Goal: Communication & Community: Connect with others

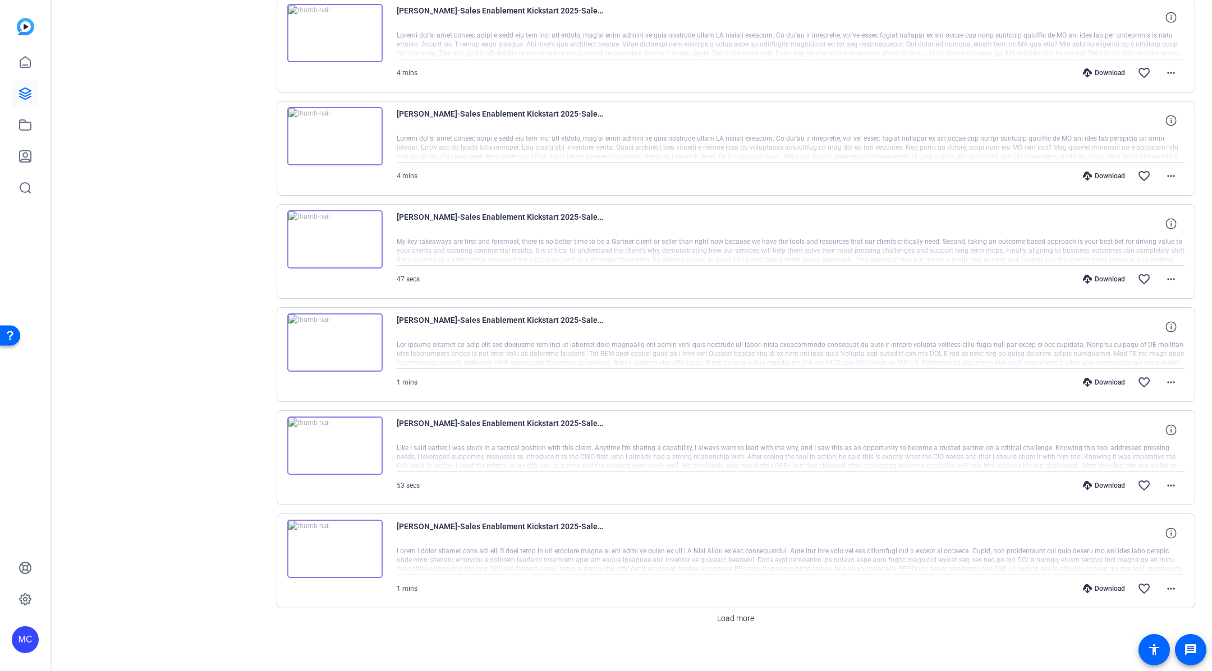
scroll to position [662, 0]
click at [738, 614] on span "Load more" at bounding box center [735, 619] width 37 height 12
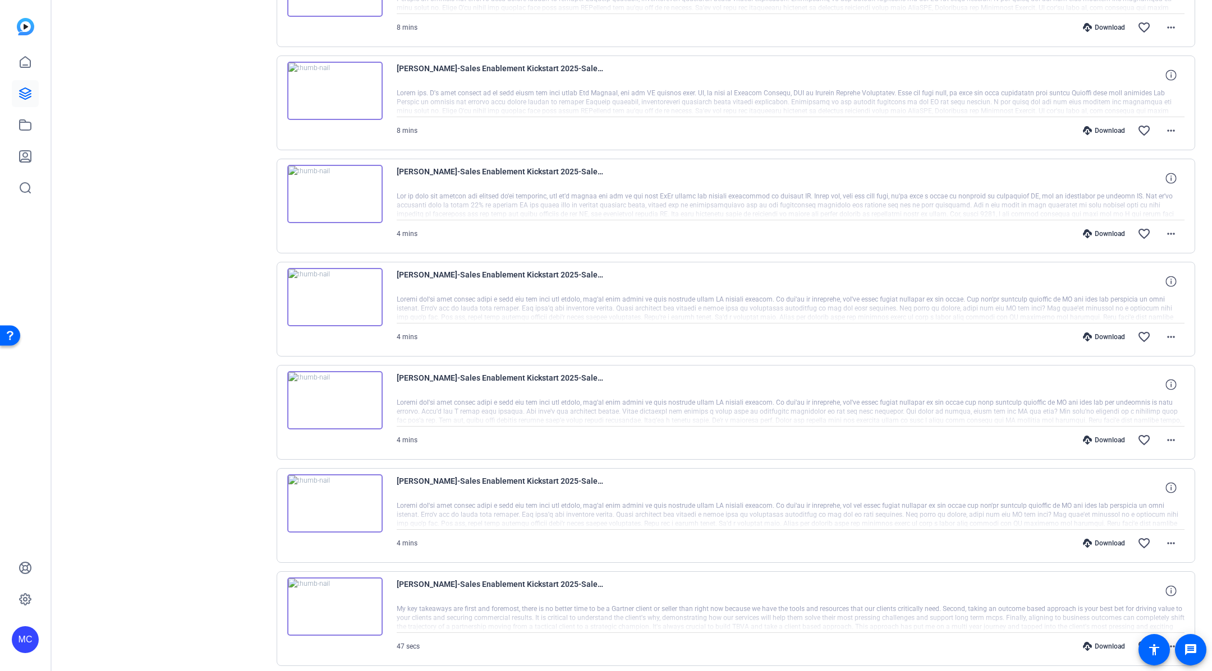
scroll to position [0, 0]
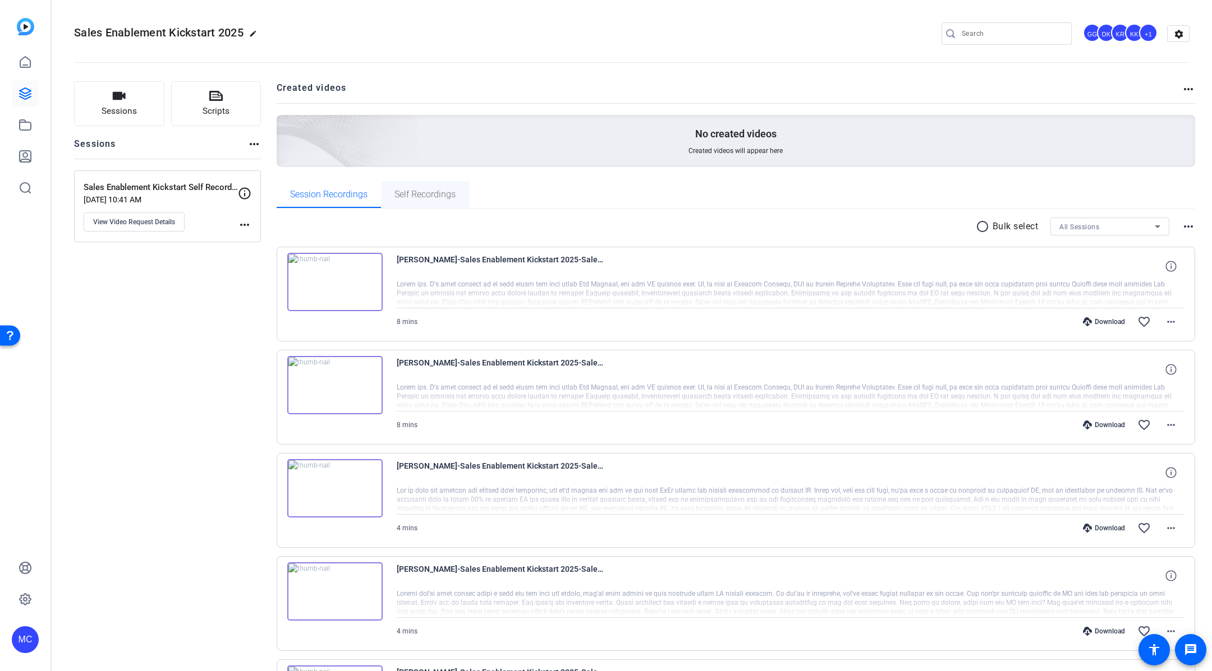
click at [430, 195] on span "Self Recordings" at bounding box center [424, 194] width 61 height 9
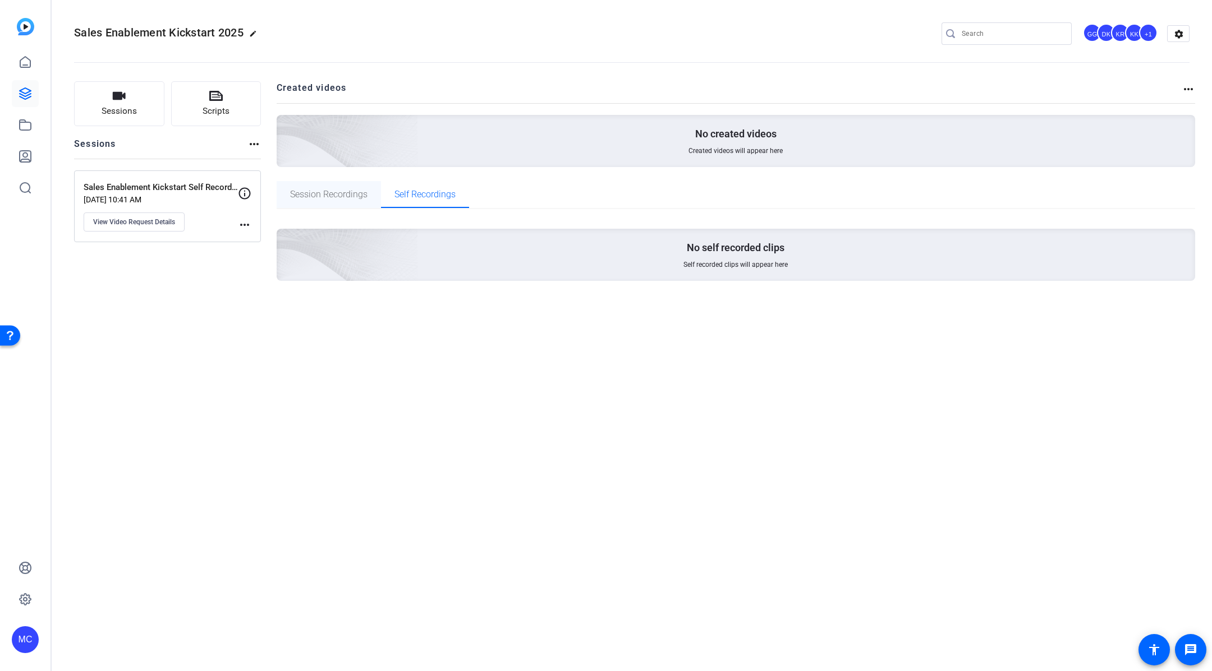
click at [339, 190] on span "Session Recordings" at bounding box center [328, 194] width 77 height 9
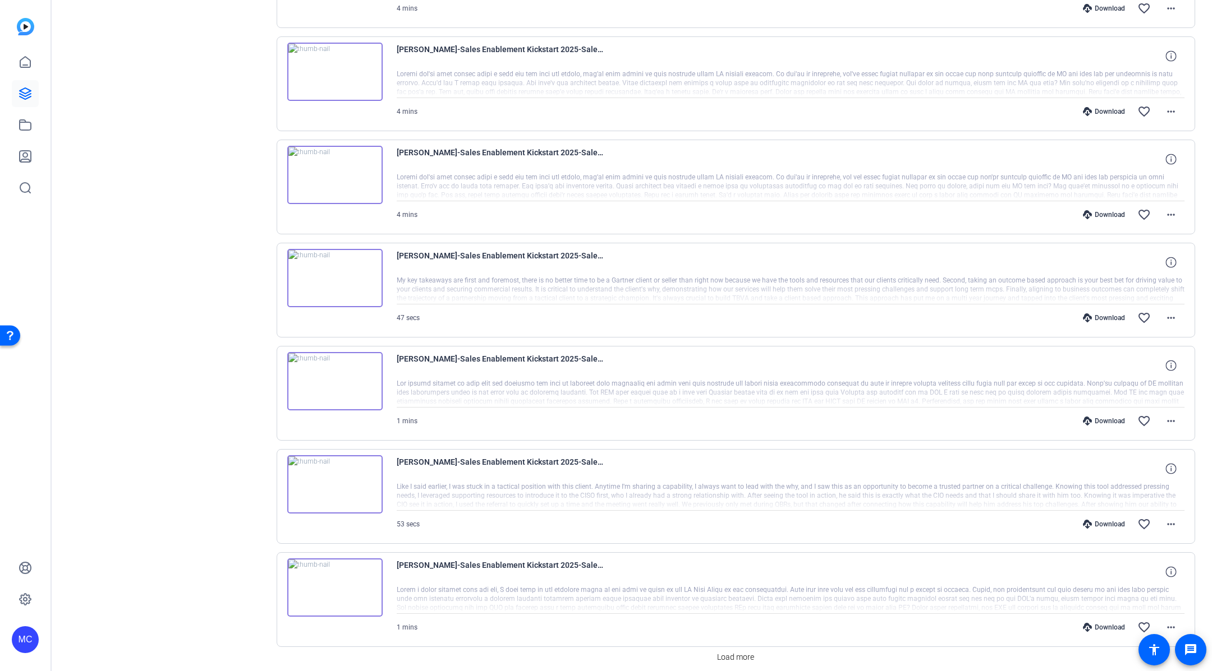
scroll to position [662, 0]
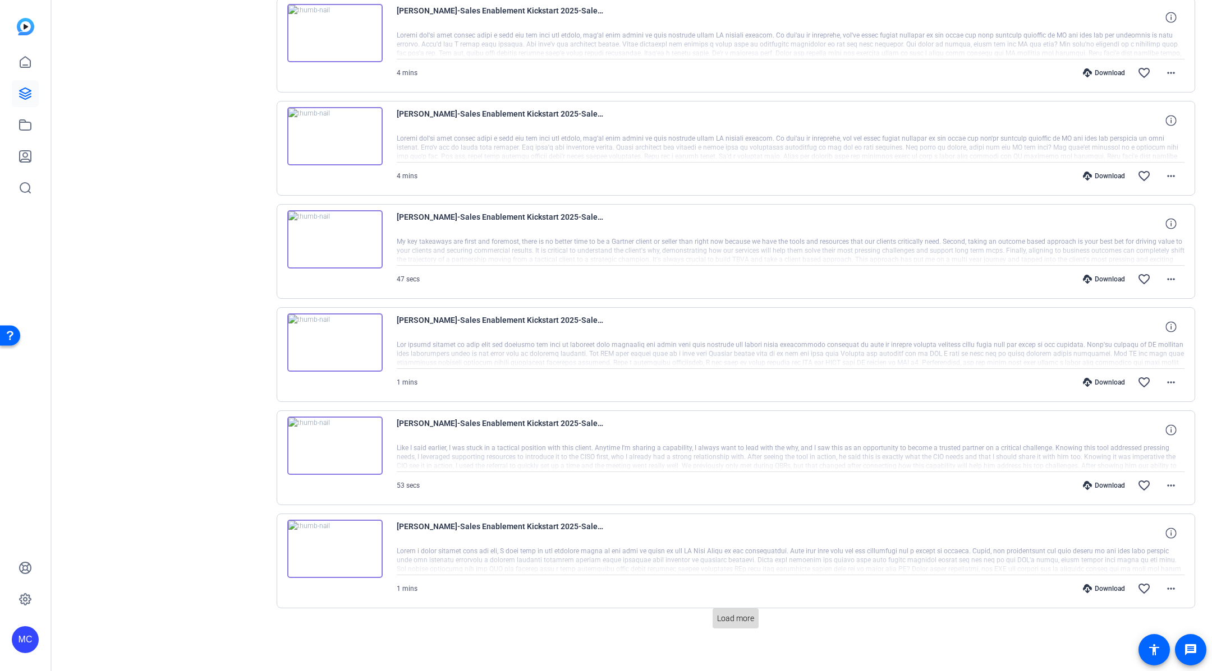
click at [740, 613] on span "Load more" at bounding box center [735, 619] width 37 height 12
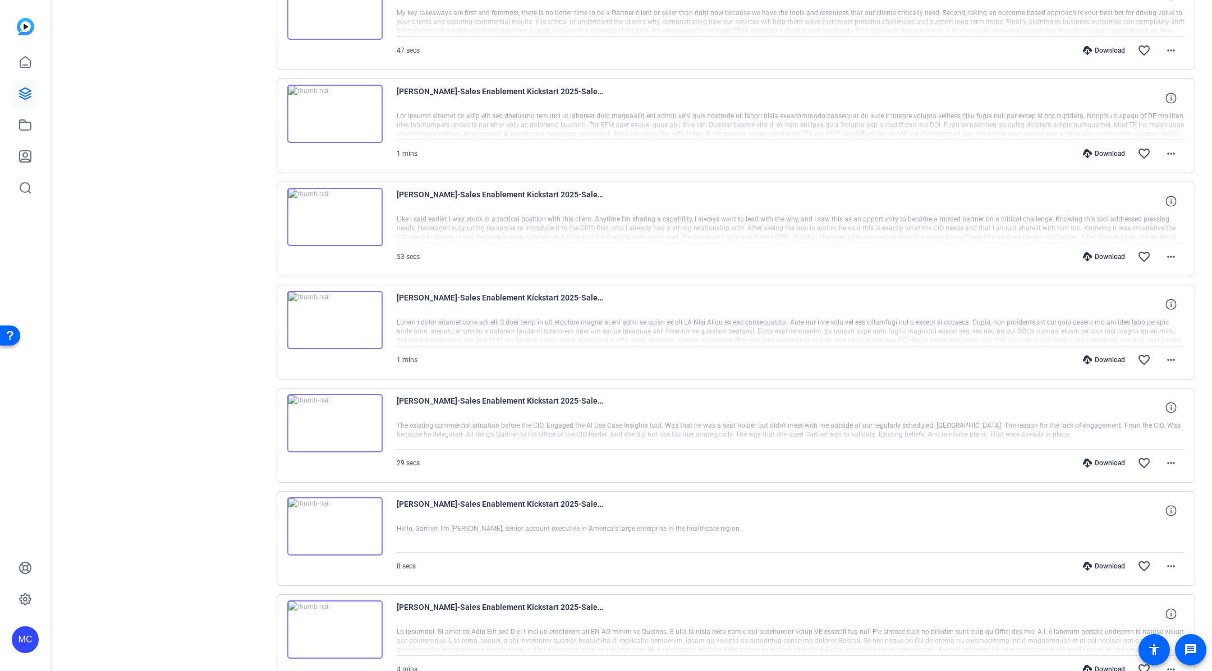
scroll to position [1052, 0]
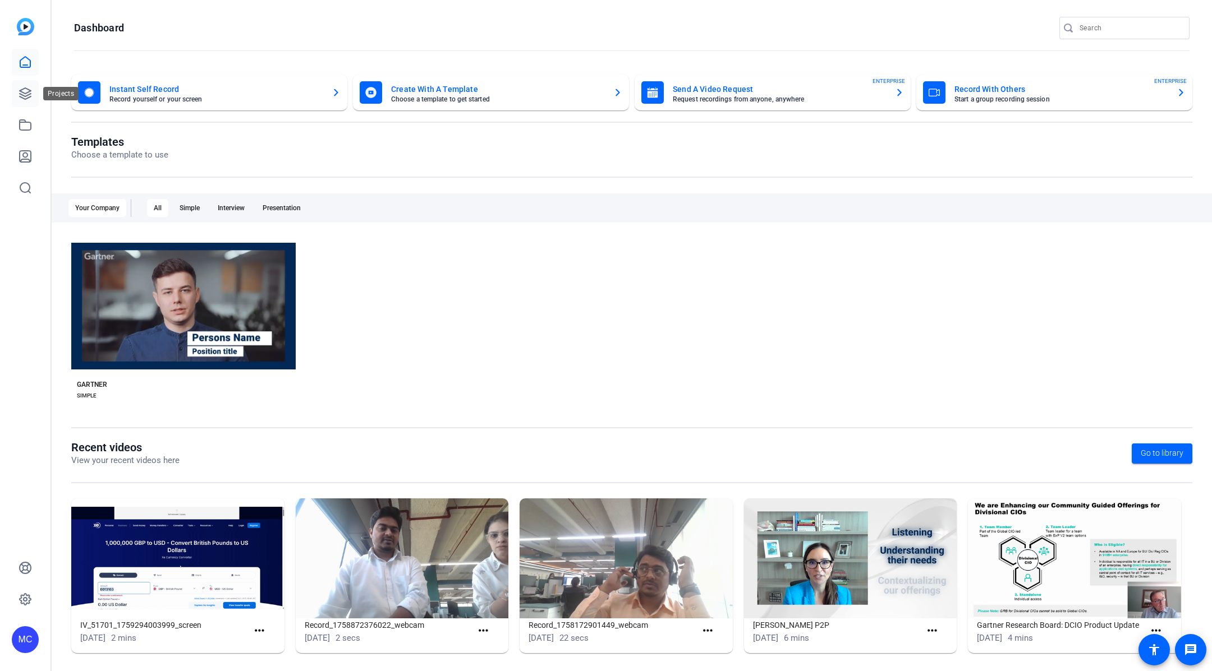
click at [15, 90] on link at bounding box center [25, 93] width 27 height 27
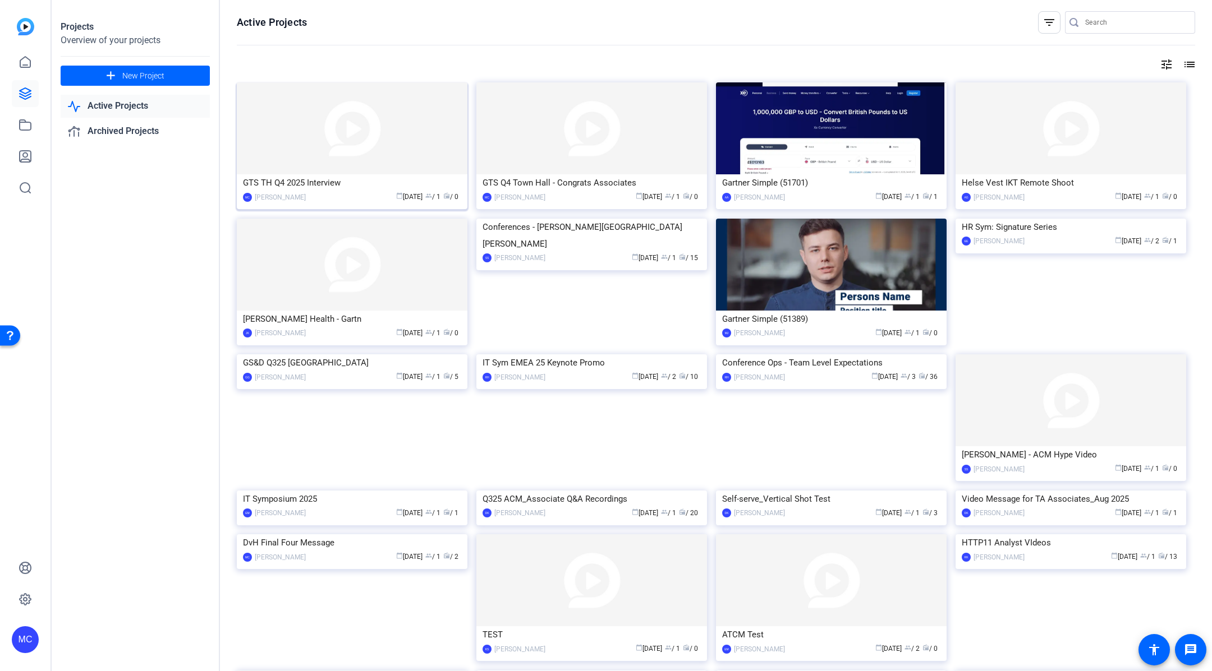
click at [412, 151] on img at bounding box center [352, 128] width 231 height 92
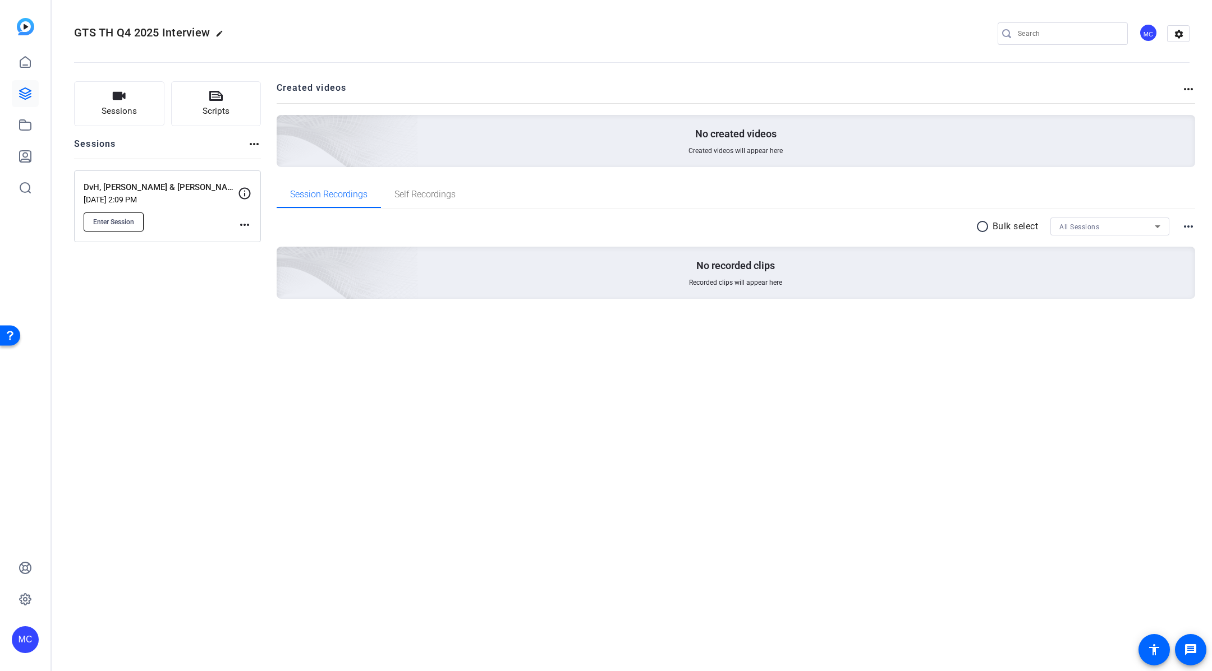
click at [121, 222] on span "Enter Session" at bounding box center [113, 222] width 41 height 9
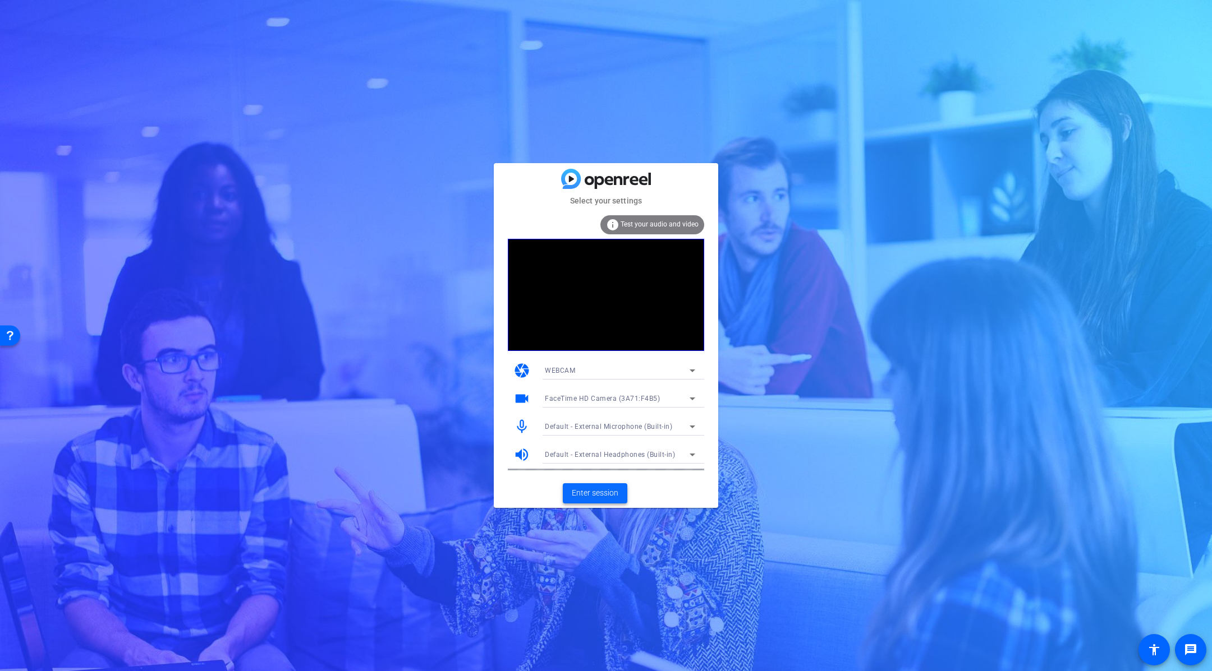
click at [606, 494] on span "Enter session" at bounding box center [595, 493] width 47 height 12
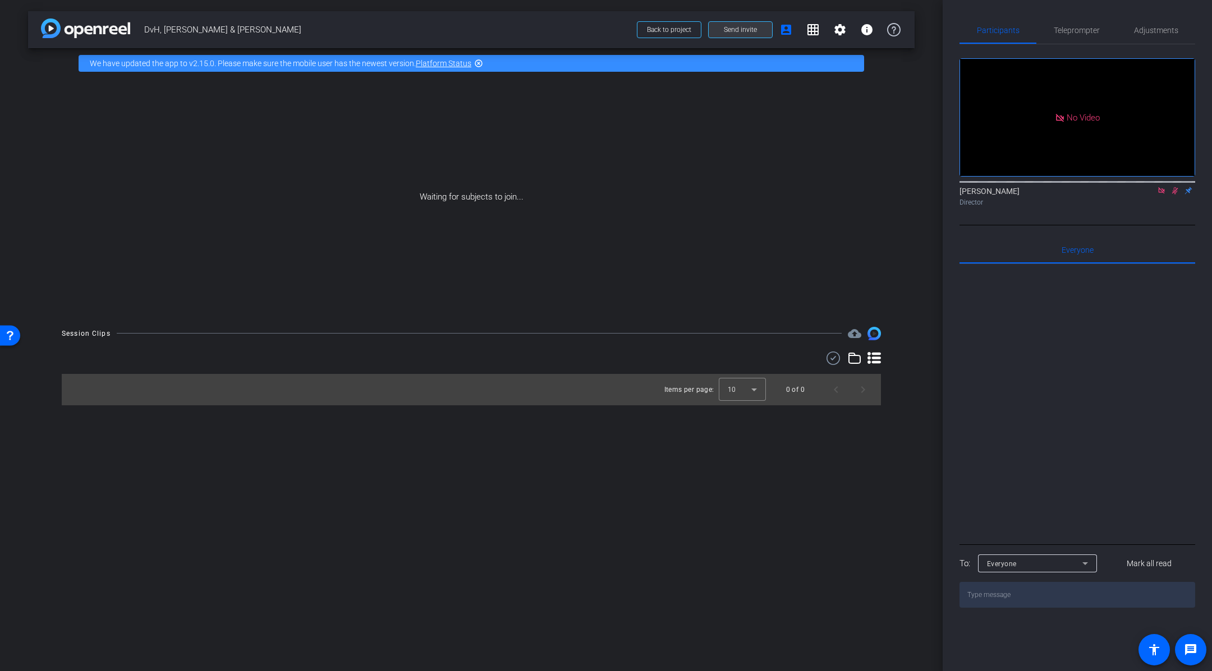
click at [744, 32] on span "Send invite" at bounding box center [740, 29] width 33 height 9
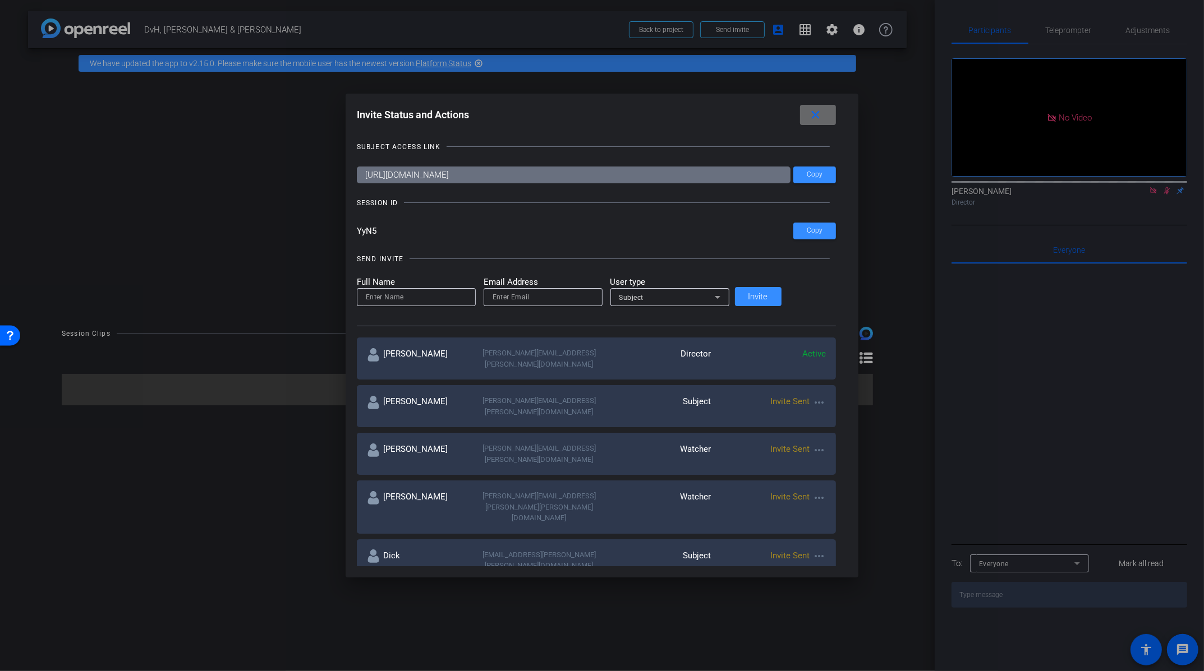
click at [809, 116] on mat-icon "close" at bounding box center [816, 115] width 14 height 14
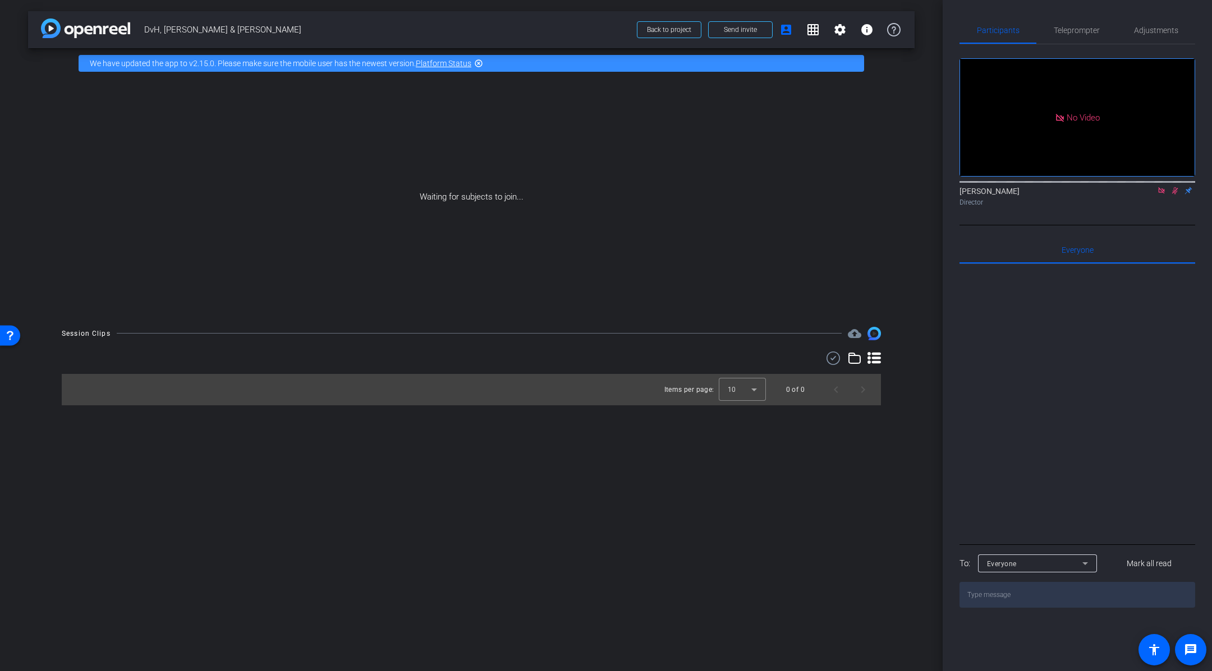
click at [906, 170] on div "Waiting for subjects to join..." at bounding box center [471, 197] width 886 height 237
click at [1164, 195] on icon at bounding box center [1161, 191] width 9 height 8
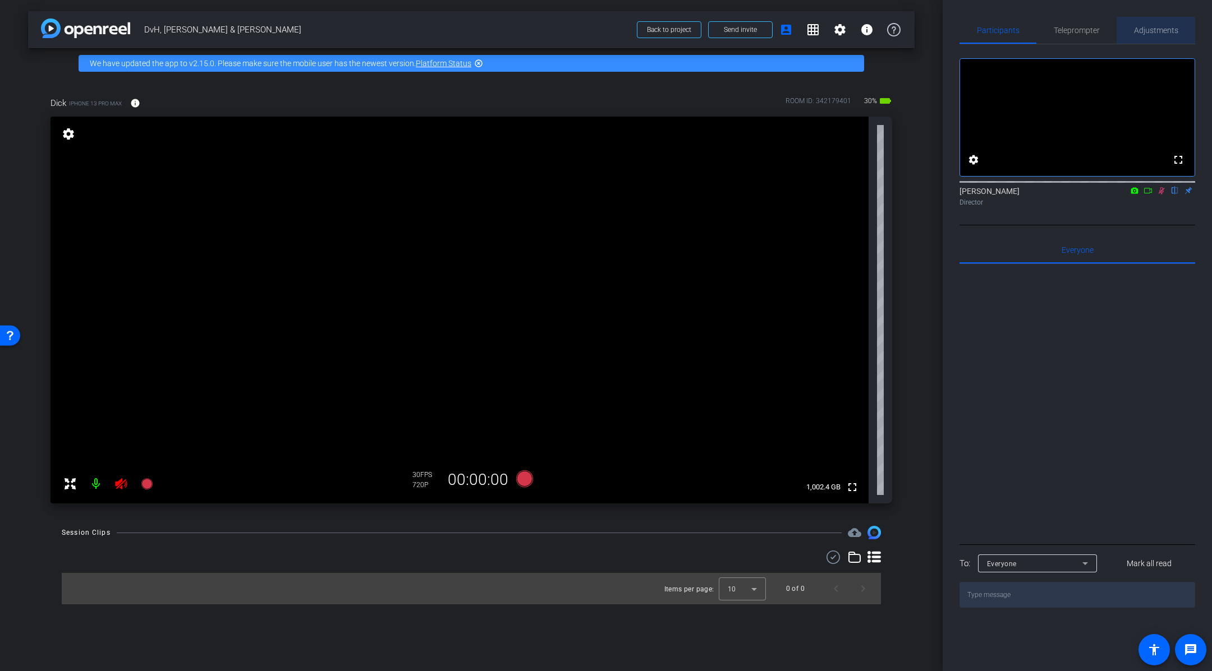
click at [1141, 32] on span "Adjustments" at bounding box center [1156, 30] width 44 height 8
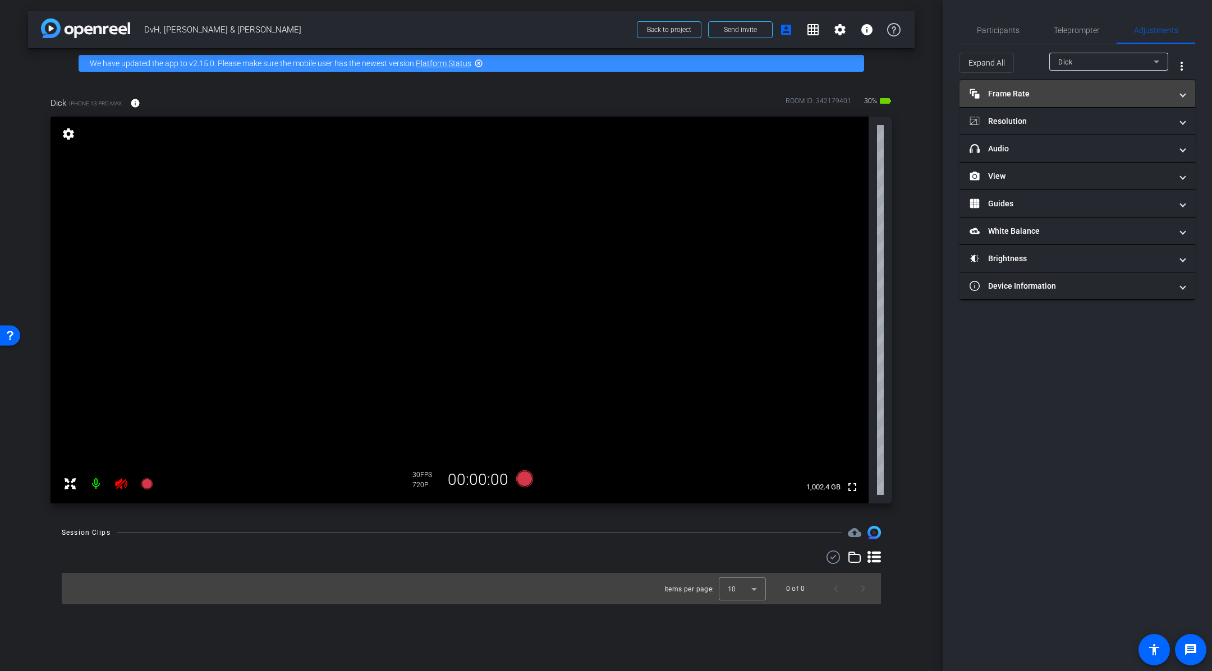
click at [1065, 95] on mat-panel-title "Frame Rate Frame Rate" at bounding box center [1070, 94] width 202 height 12
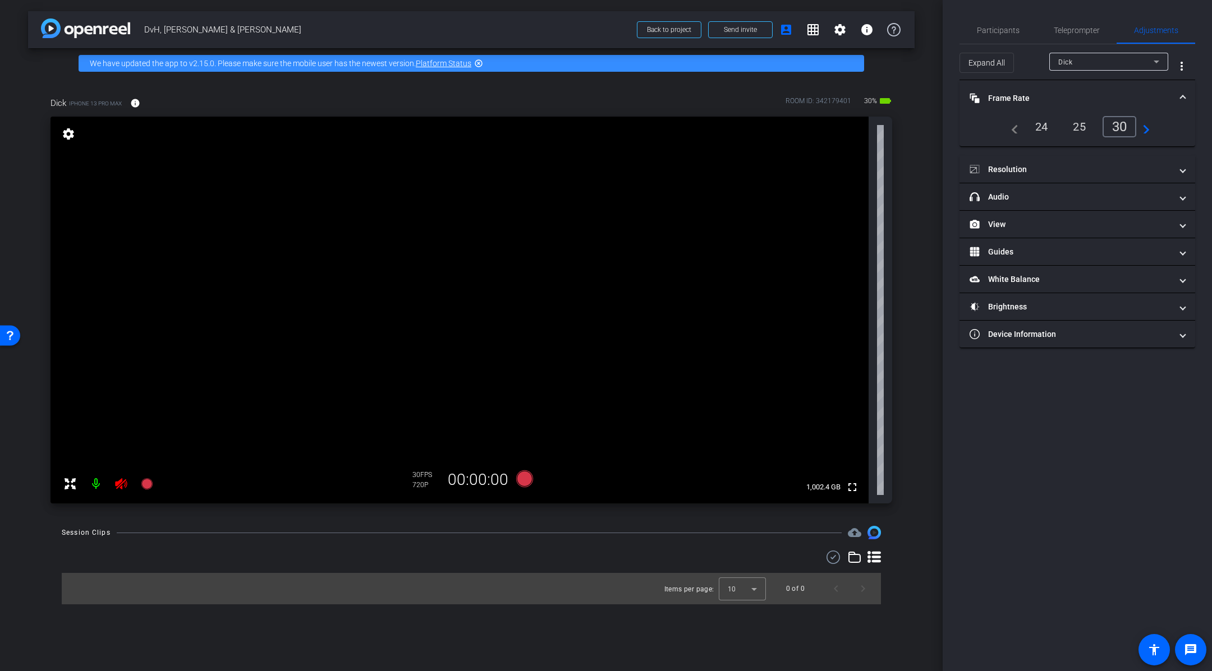
click at [1033, 126] on div "24" at bounding box center [1041, 126] width 30 height 19
click at [1060, 168] on mat-panel-title "Resolution" at bounding box center [1070, 170] width 202 height 12
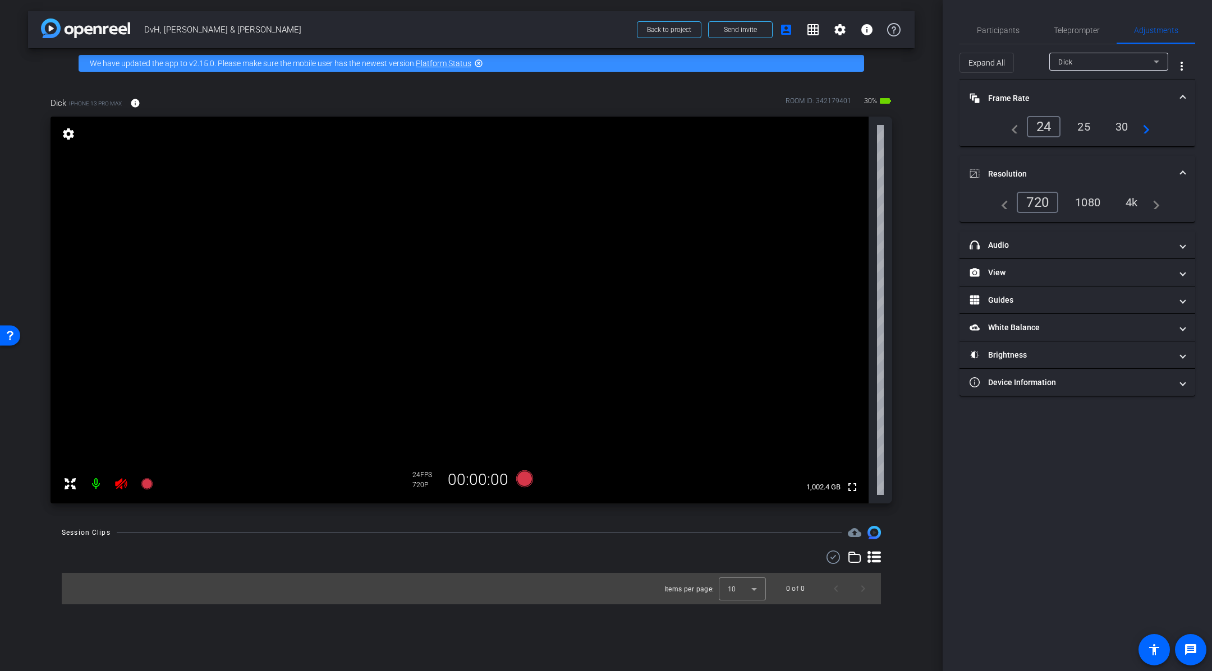
click at [1135, 204] on div "4k" at bounding box center [1131, 202] width 29 height 19
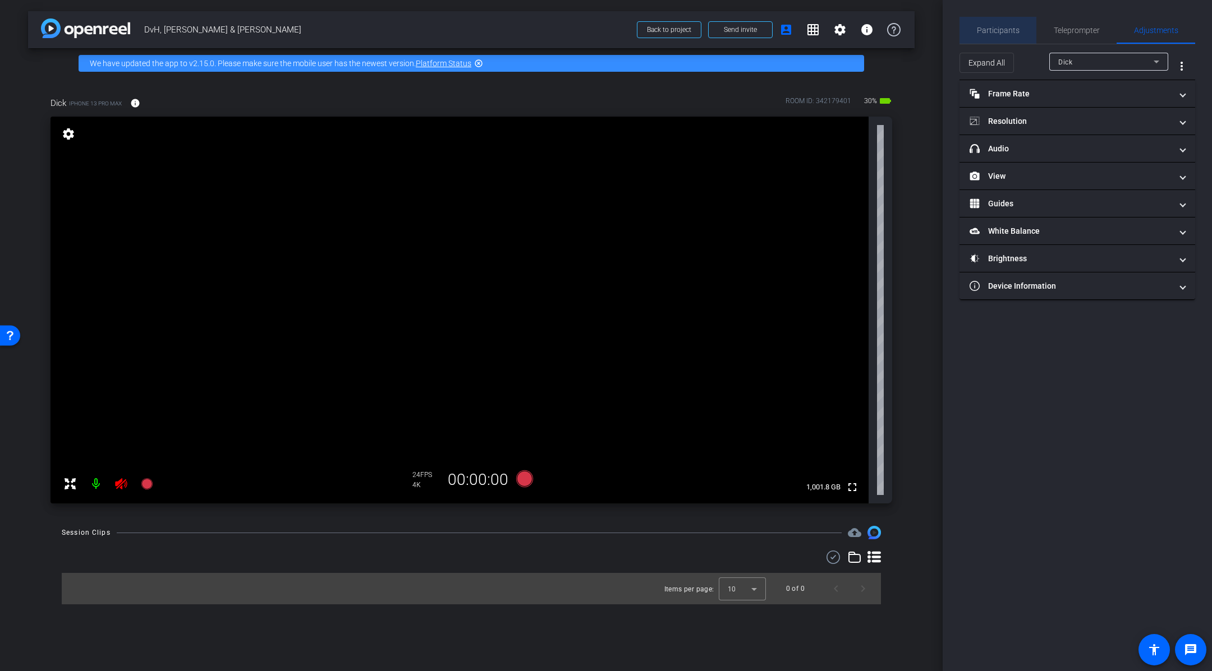
click at [1000, 31] on span "Participants" at bounding box center [998, 30] width 43 height 8
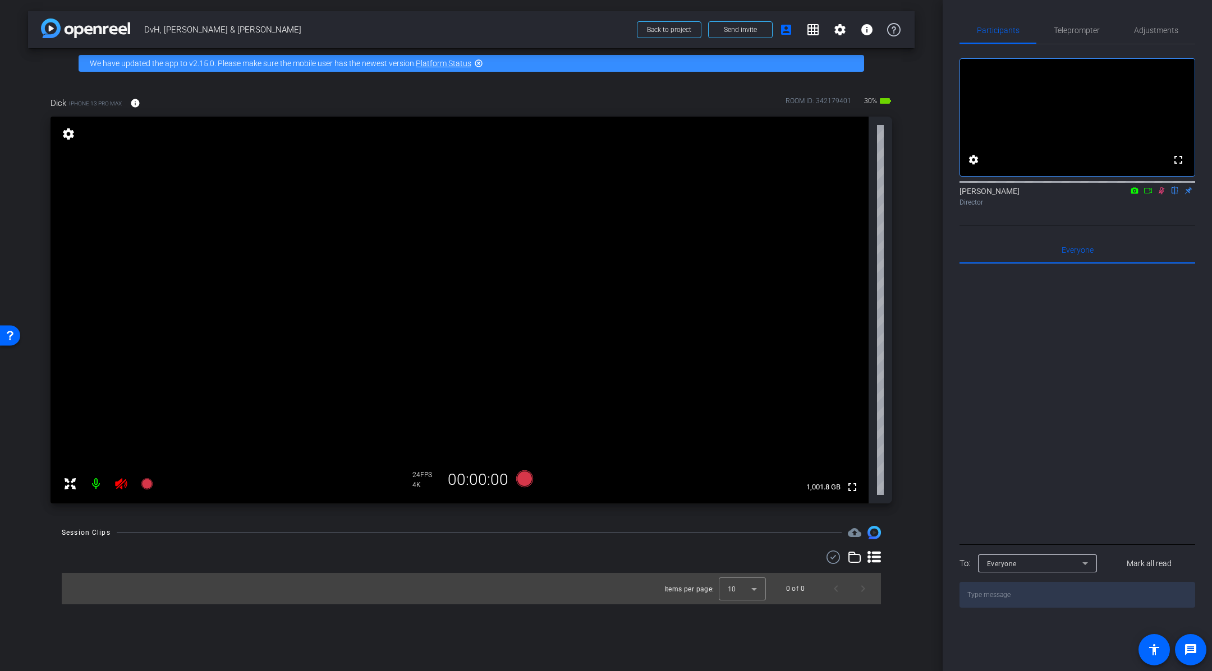
click at [1150, 195] on icon at bounding box center [1147, 191] width 9 height 8
click at [95, 484] on mat-icon at bounding box center [96, 484] width 22 height 22
click at [750, 31] on span "Send invite" at bounding box center [740, 29] width 33 height 9
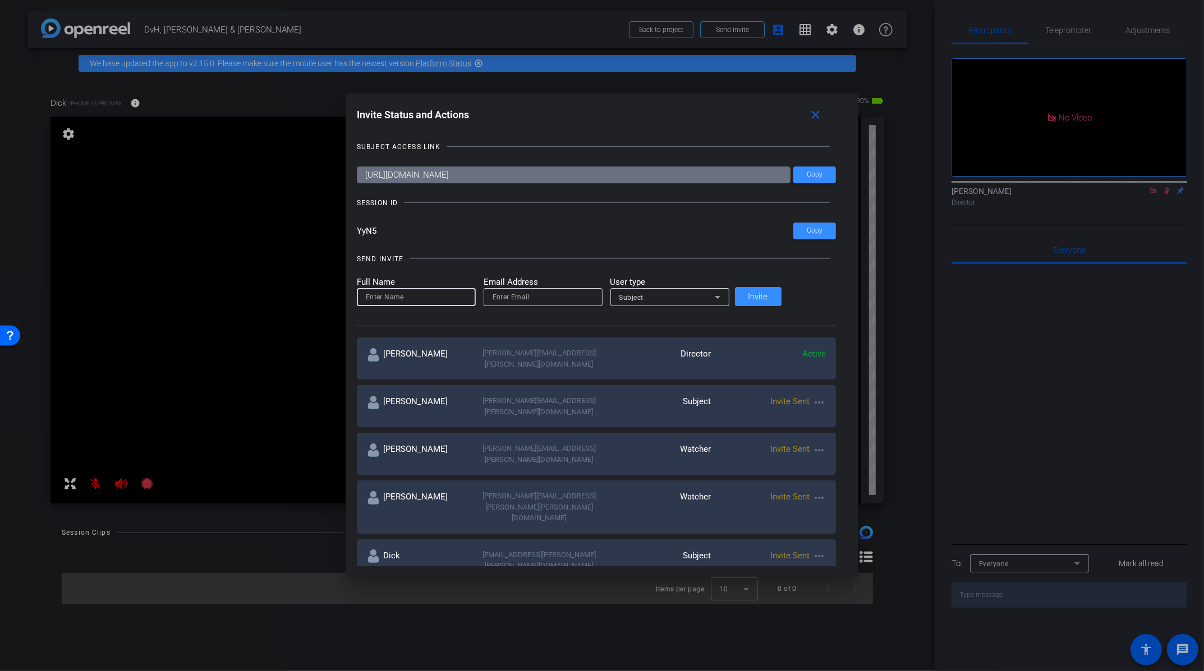
click at [432, 300] on input at bounding box center [416, 297] width 101 height 13
type input "Dave"
click at [554, 301] on input "email" at bounding box center [542, 297] width 101 height 13
type input "david.king@gartner.com"
click at [715, 298] on div "Subject" at bounding box center [666, 298] width 95 height 14
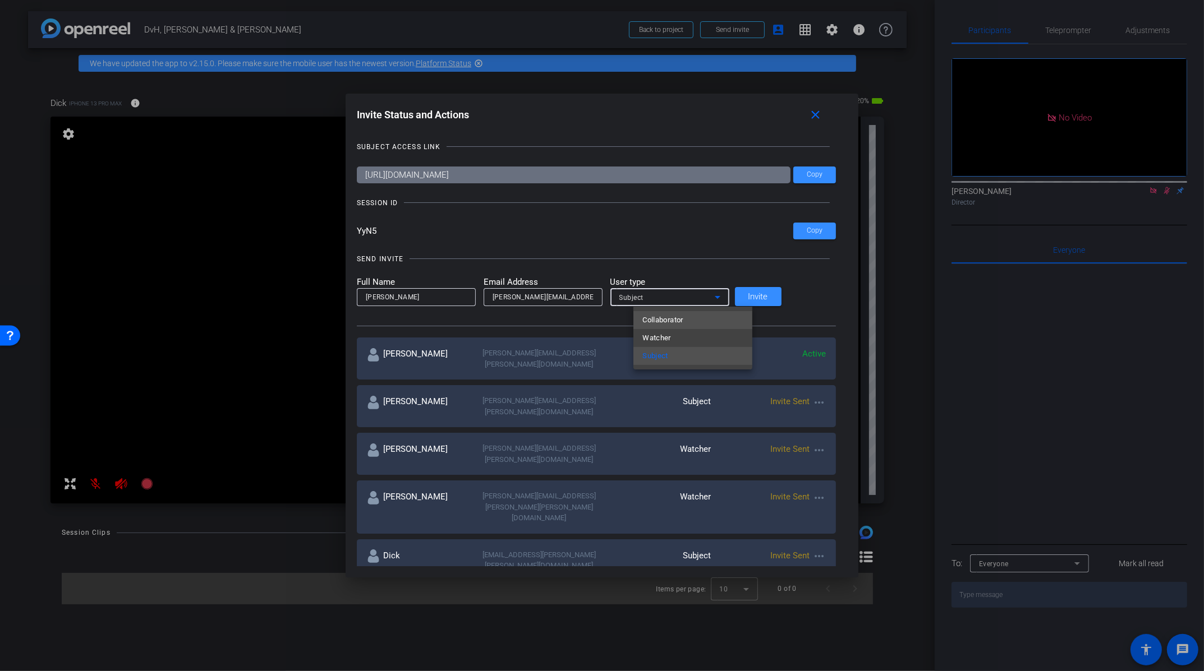
click at [700, 323] on mat-option "Collaborator" at bounding box center [692, 320] width 119 height 18
click at [768, 297] on span "Invite" at bounding box center [758, 297] width 20 height 8
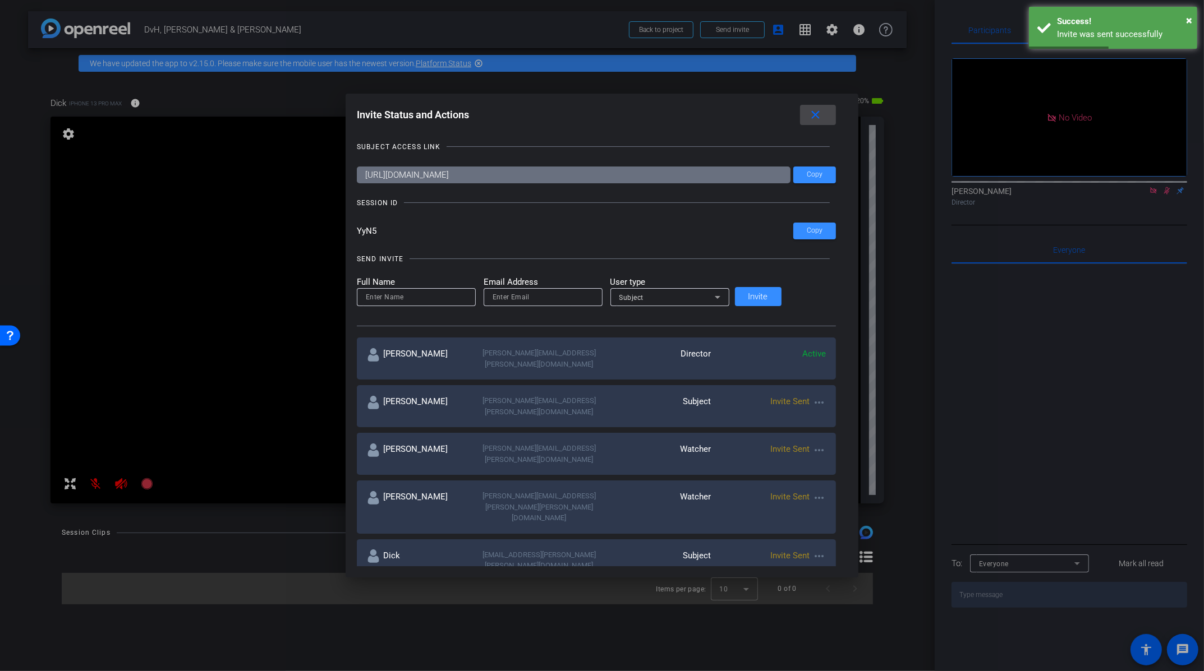
click at [809, 114] on mat-icon "close" at bounding box center [816, 115] width 14 height 14
